Goal: Check status

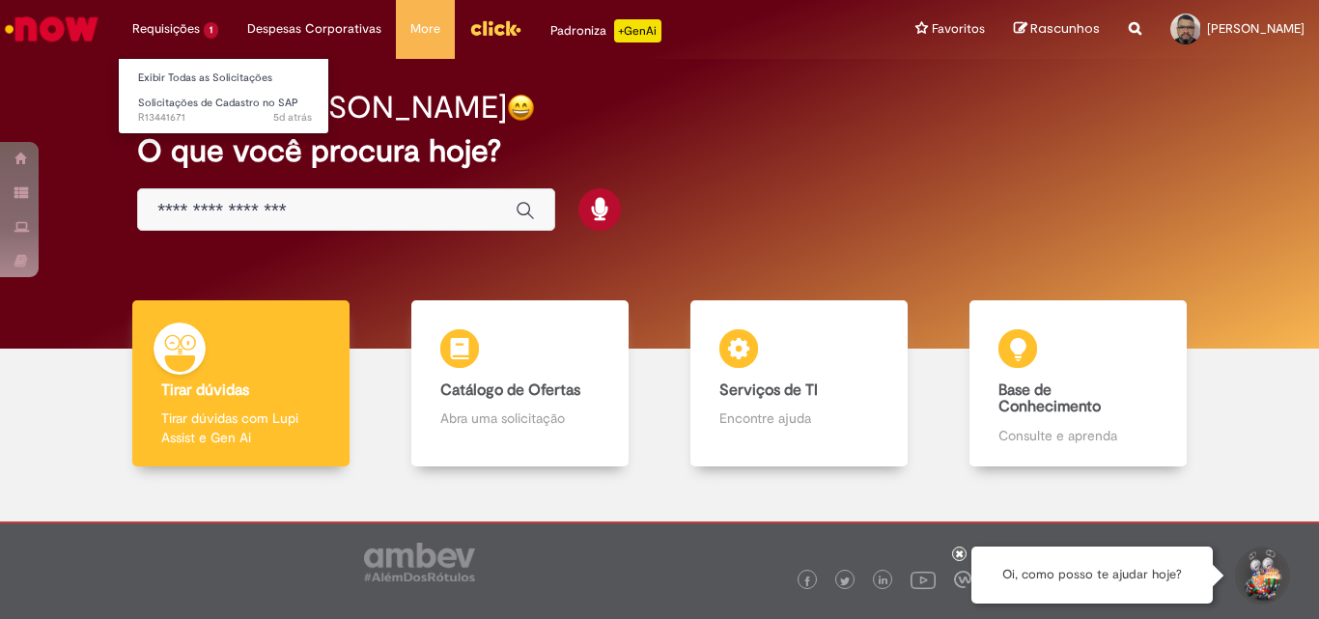
click at [175, 25] on li "Requisições 1 Exibir Todas as Solicitações Solicitações de Cadastro no SAP 5d a…" at bounding box center [175, 29] width 115 height 58
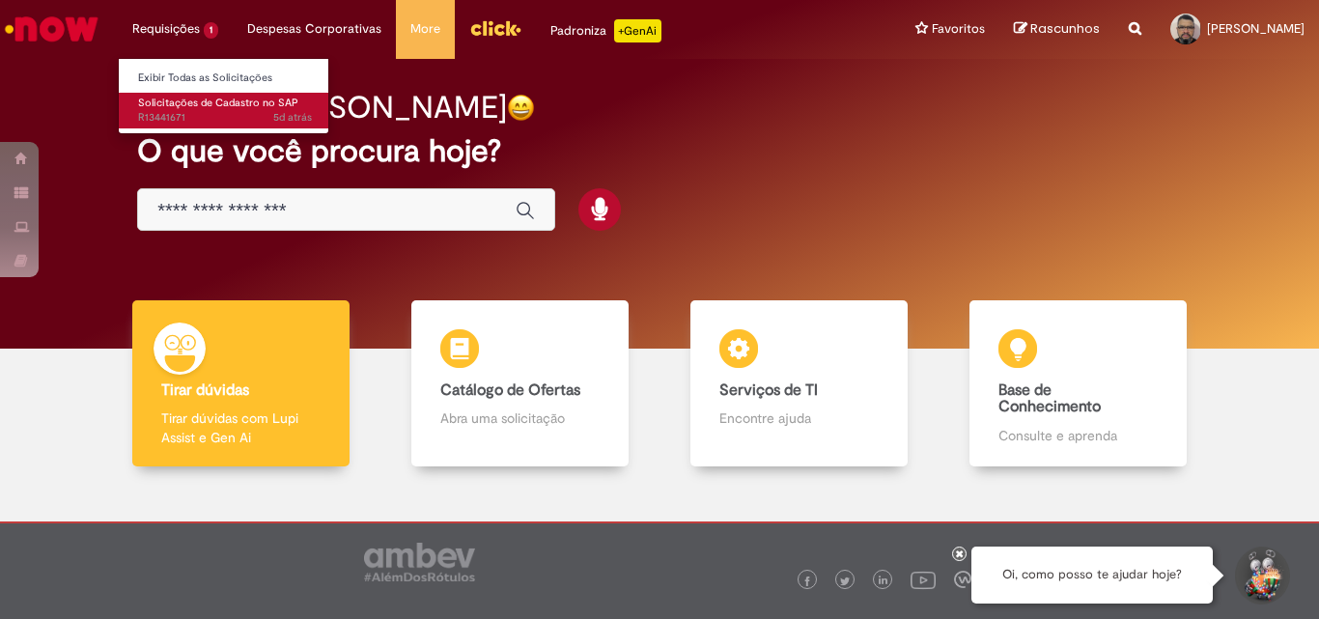
click at [206, 93] on link "Solicitações de Cadastro no SAP 5d atrás 5 dias atrás R13441671" at bounding box center [225, 111] width 212 height 36
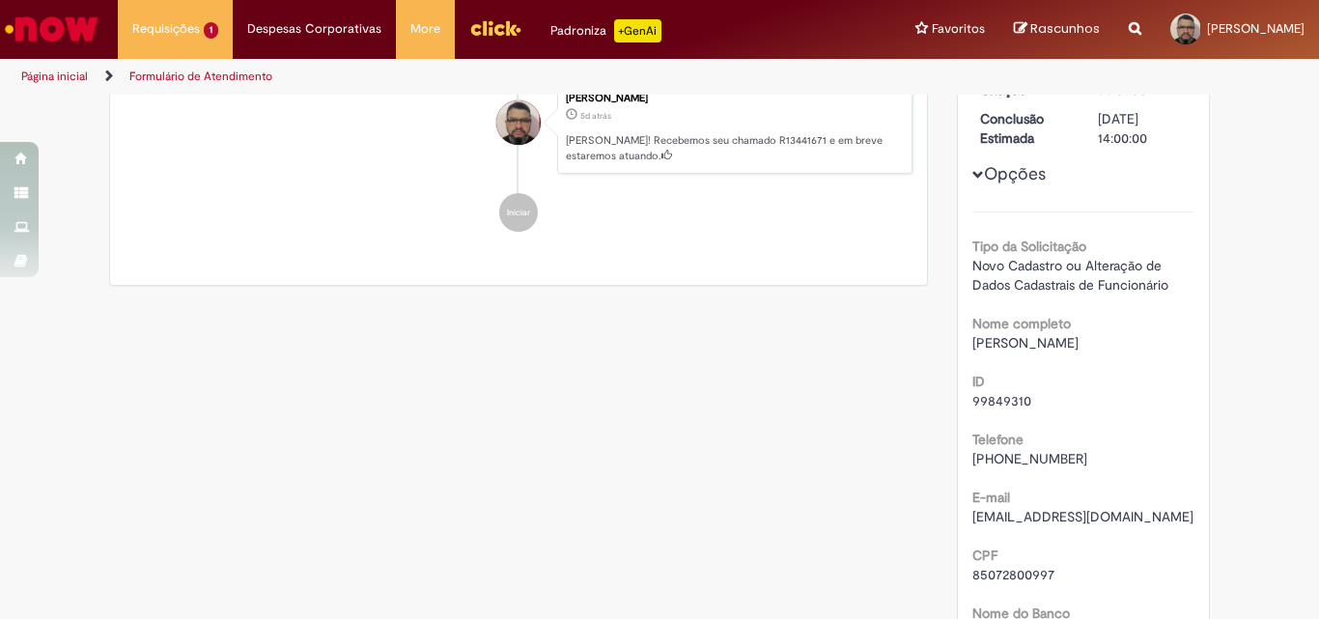
scroll to position [193, 0]
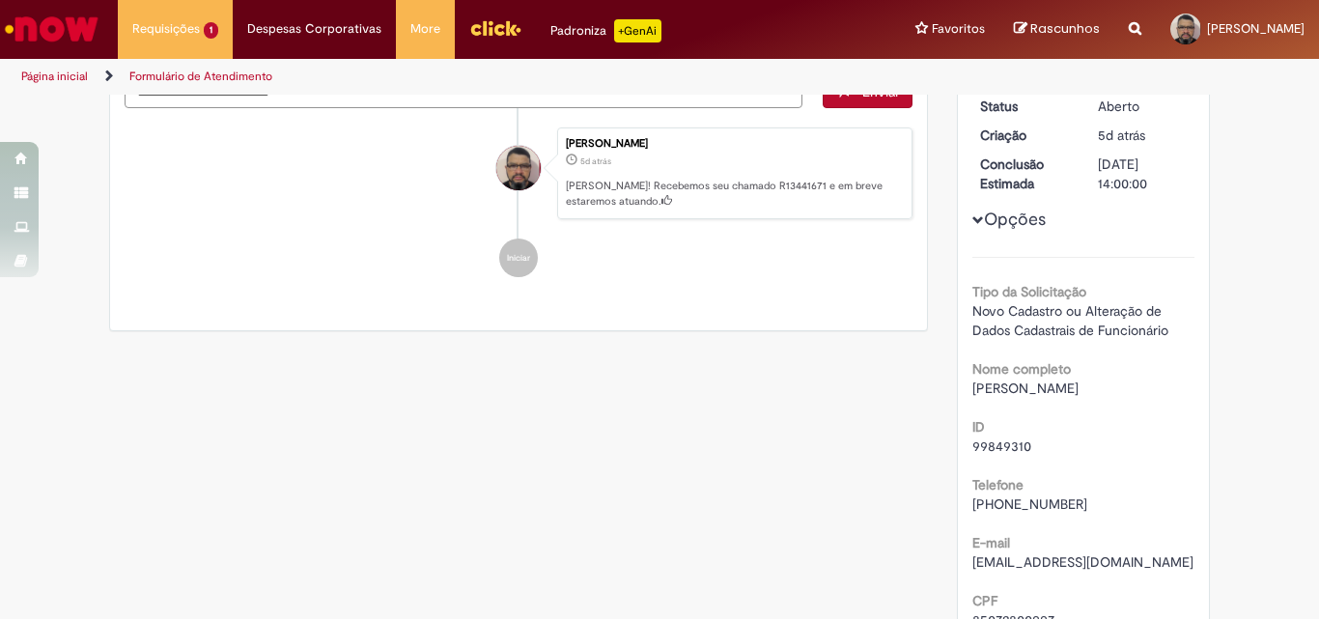
drag, startPoint x: 493, startPoint y: 566, endPoint x: 254, endPoint y: 449, distance: 265.7
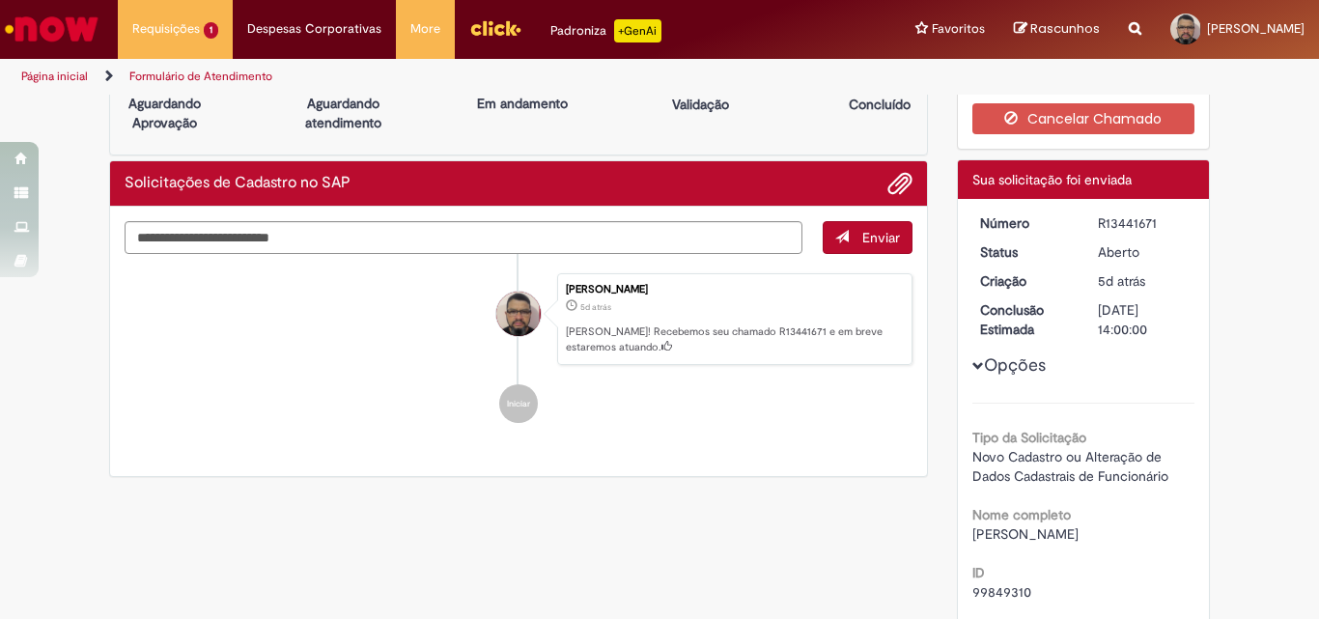
scroll to position [0, 0]
